Goal: Information Seeking & Learning: Understand process/instructions

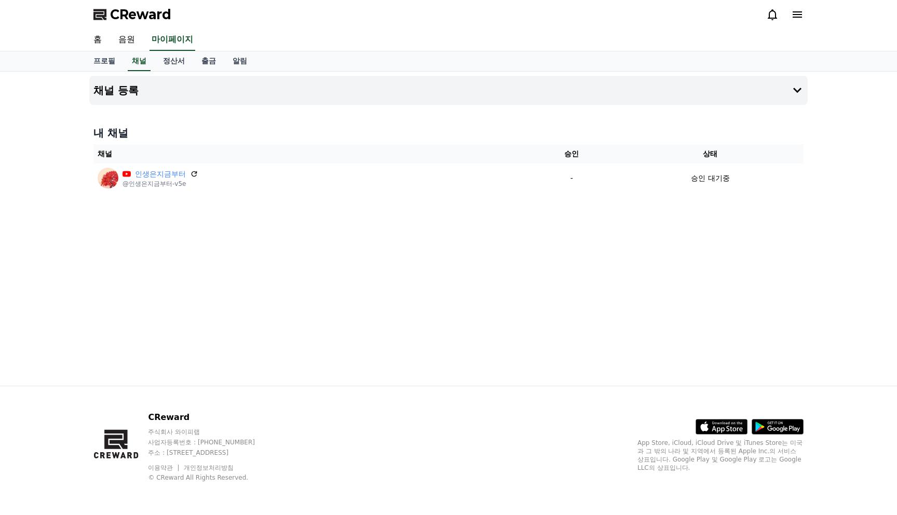
click at [336, 301] on div "채널 등록 내 채널 채널 승인 상태 인생은지금부터 @인생은지금부터-v5e - 승인 대기중" at bounding box center [448, 229] width 727 height 314
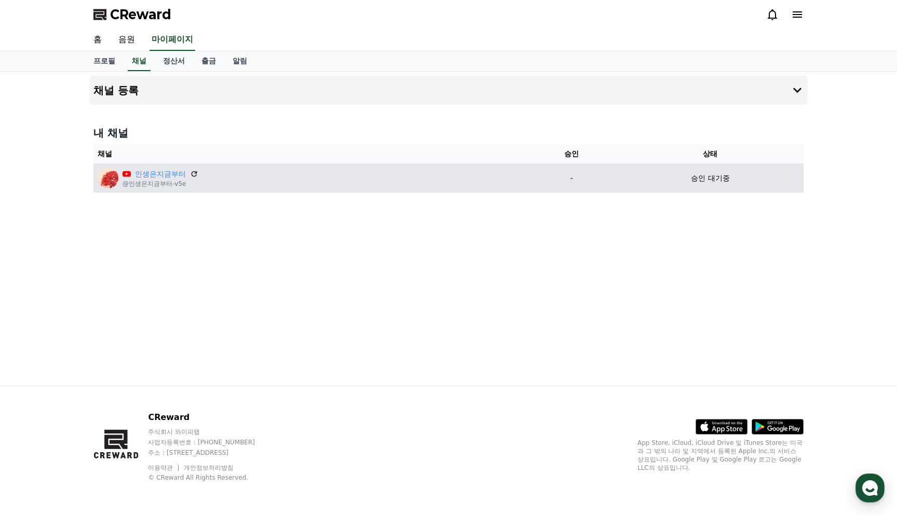
click at [580, 176] on p "-" at bounding box center [572, 178] width 83 height 11
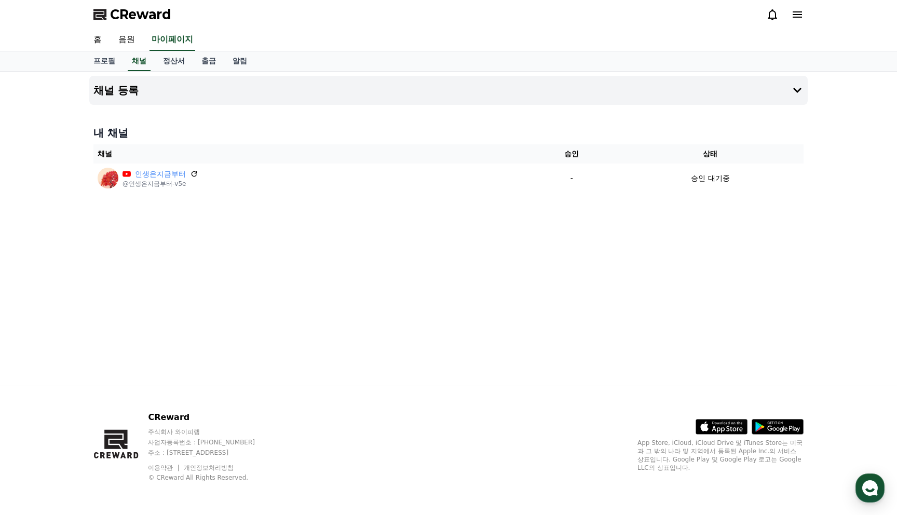
click at [493, 228] on div "채널 등록 내 채널 채널 승인 상태 인생은지금부터 @인생은지금부터-v5e - 승인 대기중" at bounding box center [448, 229] width 727 height 314
click at [473, 229] on div "채널 등록 내 채널 채널 승인 상태 인생은지금부터 @인생은지금부터-v5e - 승인 대기중" at bounding box center [448, 229] width 727 height 314
click at [228, 61] on link "알림" at bounding box center [239, 61] width 31 height 20
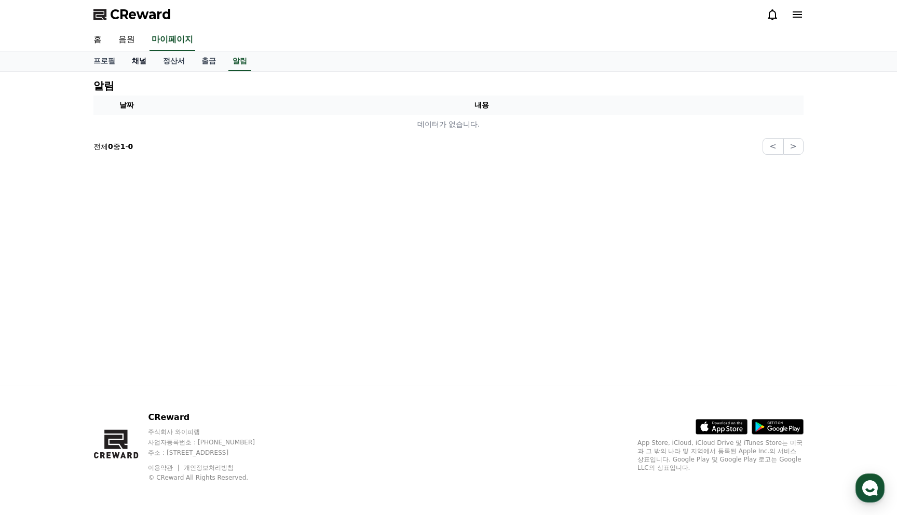
click at [140, 62] on link "채널" at bounding box center [139, 61] width 31 height 20
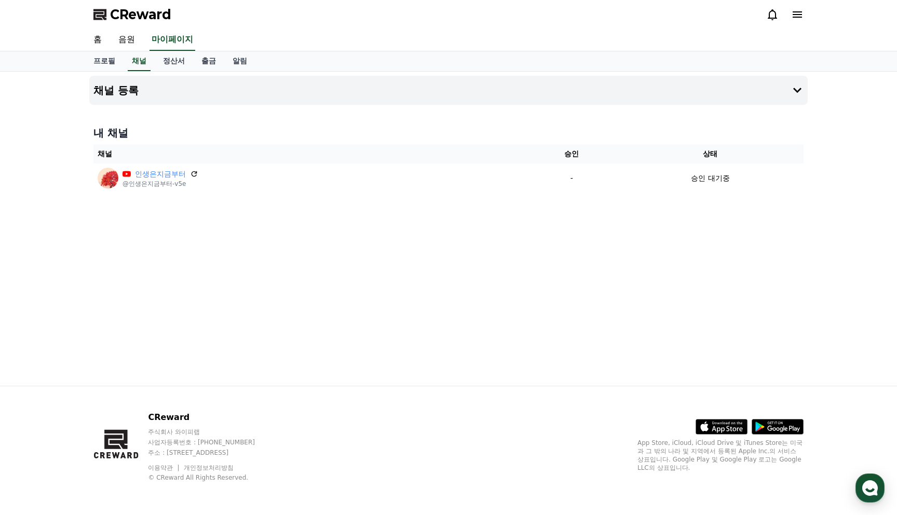
click at [791, 25] on div "CReward" at bounding box center [448, 14] width 727 height 29
click at [791, 21] on div at bounding box center [784, 14] width 37 height 17
click at [798, 15] on icon at bounding box center [797, 14] width 9 height 6
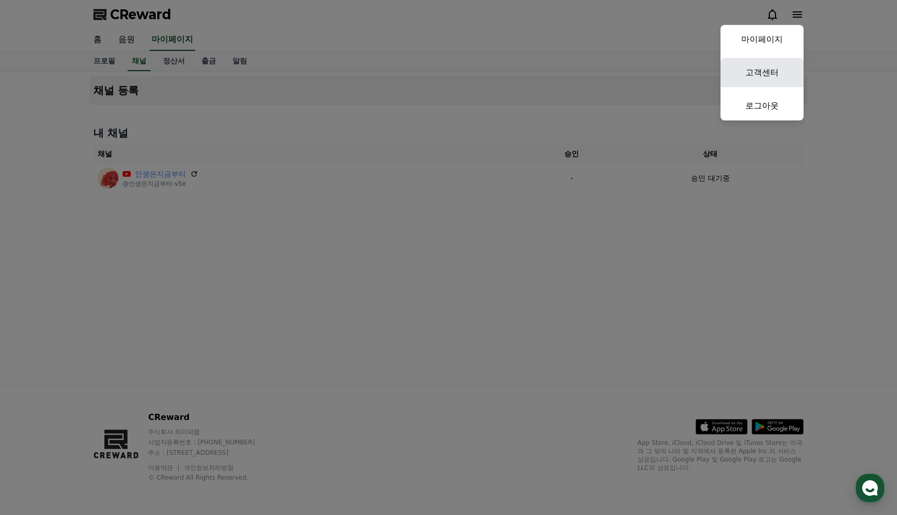
click at [775, 72] on link "고객센터" at bounding box center [762, 72] width 83 height 29
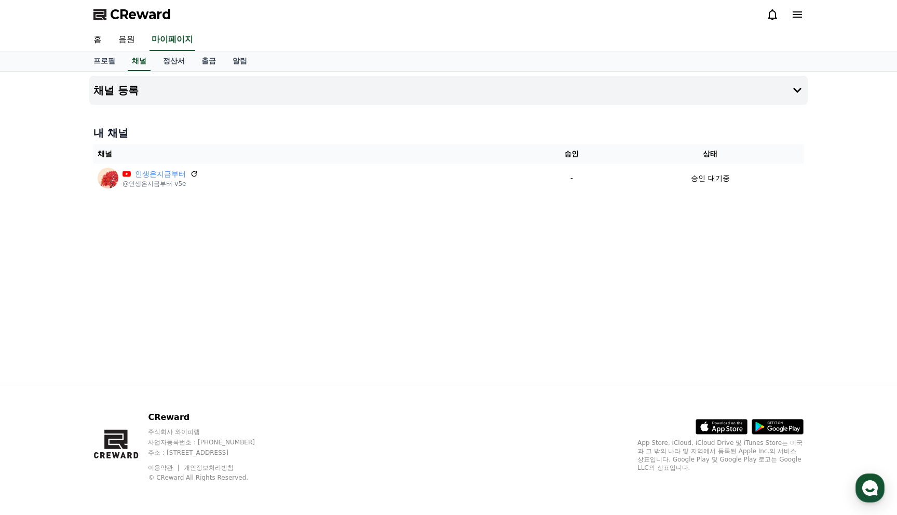
click at [799, 14] on icon at bounding box center [797, 14] width 9 height 6
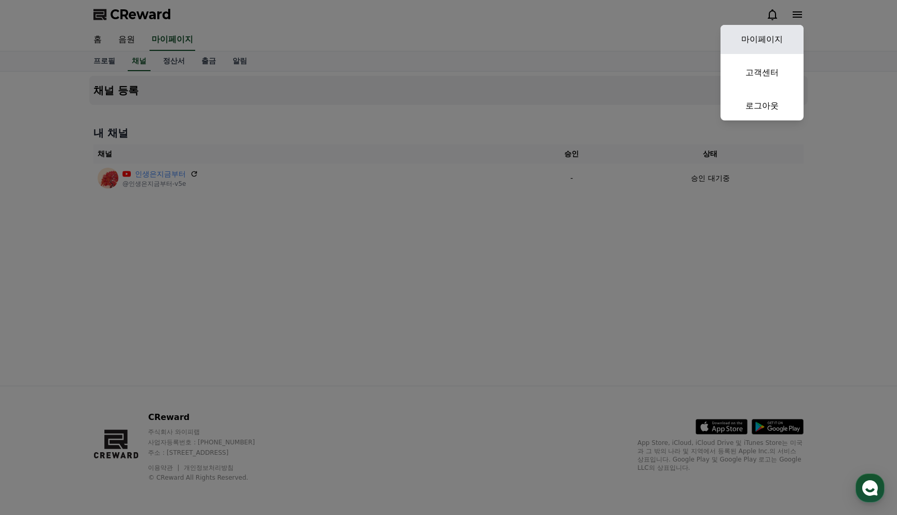
click at [775, 39] on link "마이페이지" at bounding box center [762, 39] width 83 height 29
select select "**********"
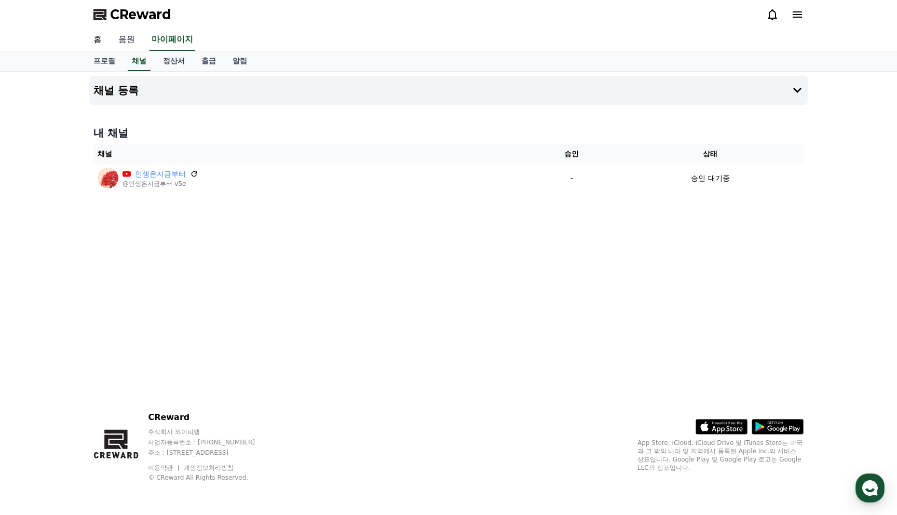
click at [128, 36] on link "음원" at bounding box center [126, 40] width 33 height 22
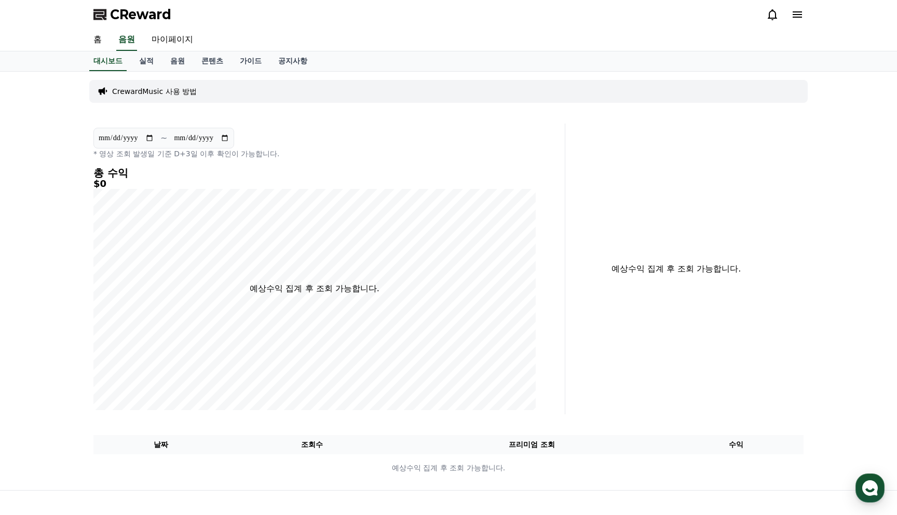
click at [126, 90] on p "CrewardMusic 사용 방법" at bounding box center [154, 91] width 85 height 10
